Goal: Use online tool/utility: Use online tool/utility

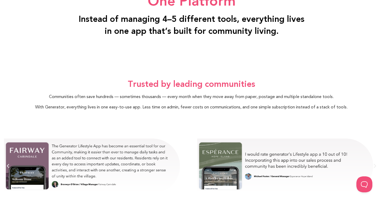
scroll to position [1077, 0]
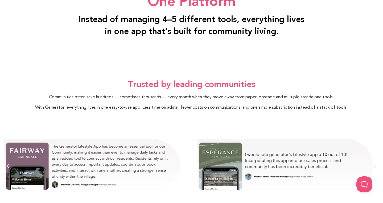
scroll to position [1067, 0]
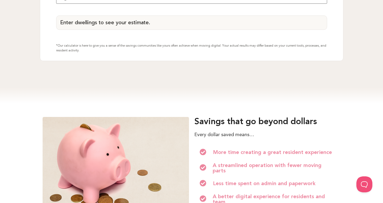
scroll to position [804, 0]
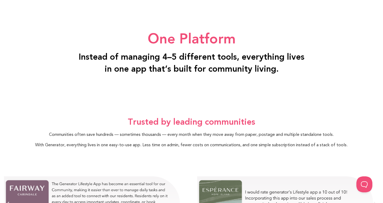
scroll to position [1029, 0]
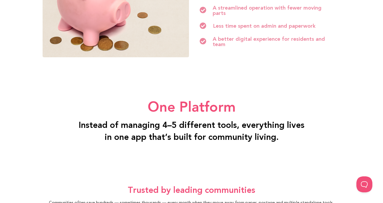
scroll to position [1077, 0]
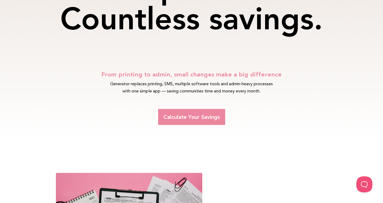
scroll to position [58, 0]
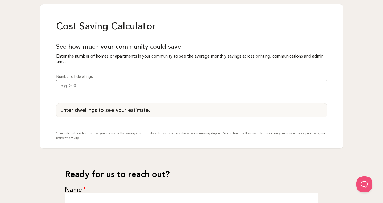
scroll to position [510, 0]
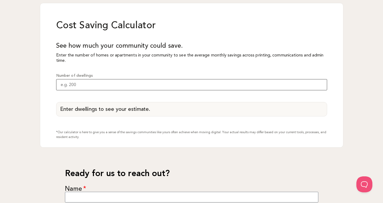
click at [265, 88] on input "Number of dwellings" at bounding box center [191, 84] width 271 height 11
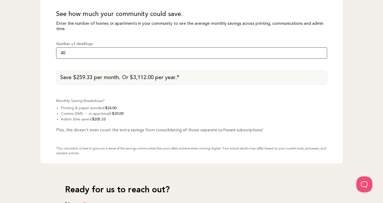
scroll to position [542, 0]
type input "4"
type input "500"
drag, startPoint x: 163, startPoint y: 53, endPoint x: 56, endPoint y: 56, distance: 107.8
click at [56, 56] on div "Cost Saving Calculator See how much your community could save. Enter the number…" at bounding box center [191, 68] width 303 height 192
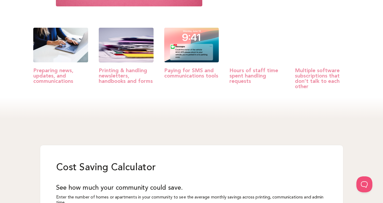
scroll to position [481, 0]
